Goal: Task Accomplishment & Management: Complete application form

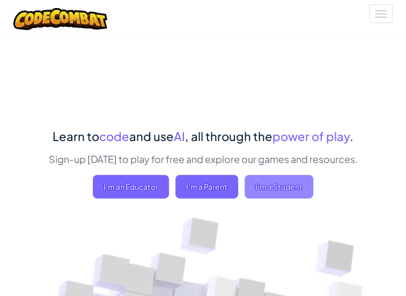
click at [311, 198] on span "I'm a Student" at bounding box center [278, 187] width 69 height 24
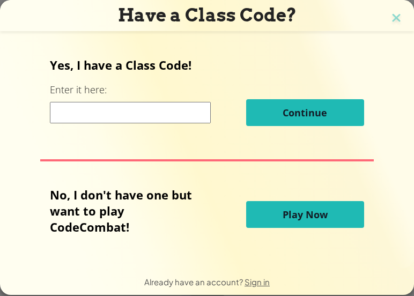
drag, startPoint x: 123, startPoint y: 111, endPoint x: 126, endPoint y: 129, distance: 18.0
click at [123, 116] on input at bounding box center [130, 112] width 161 height 21
click at [389, 16] on img at bounding box center [396, 19] width 14 height 16
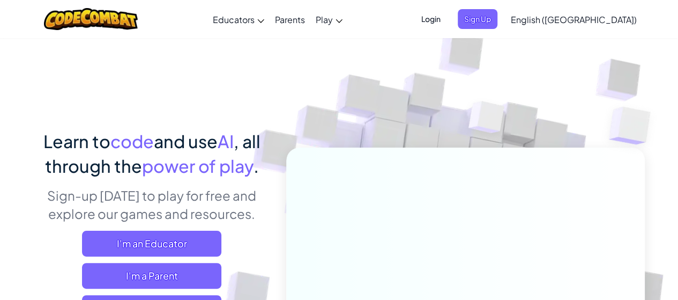
click at [405, 22] on span "Login" at bounding box center [431, 19] width 32 height 20
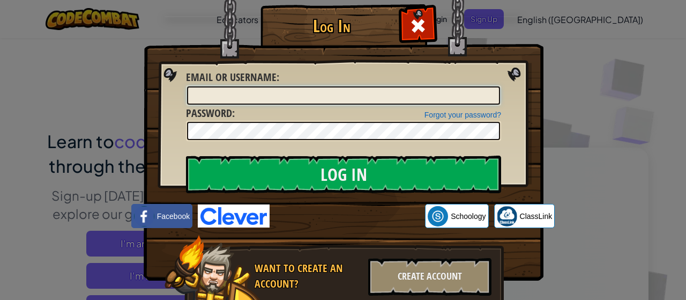
click at [286, 92] on input "Email or Username :" at bounding box center [343, 95] width 313 height 18
type input "s"
click at [330, 91] on input "s" at bounding box center [343, 95] width 313 height 18
click at [401, 24] on div at bounding box center [418, 25] width 34 height 34
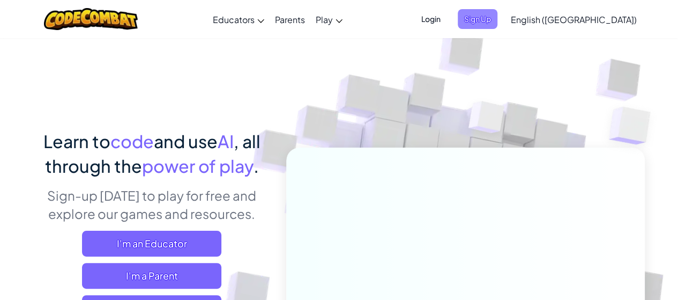
click at [405, 20] on span "Sign Up" at bounding box center [478, 19] width 40 height 20
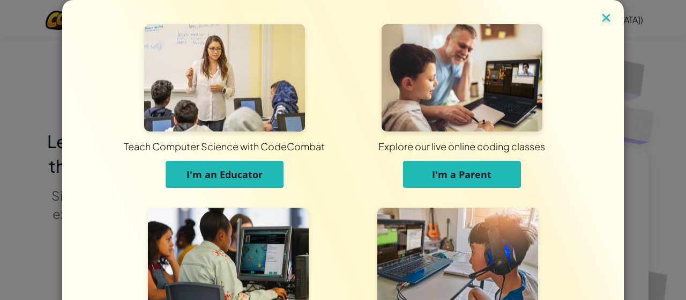
click at [405, 21] on img at bounding box center [606, 19] width 14 height 16
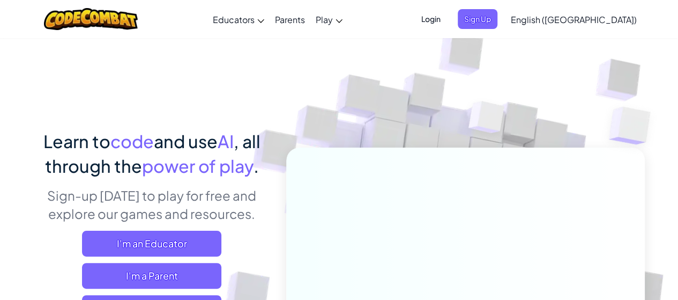
click at [405, 25] on span "Login" at bounding box center [431, 19] width 32 height 20
